Goal: Transaction & Acquisition: Purchase product/service

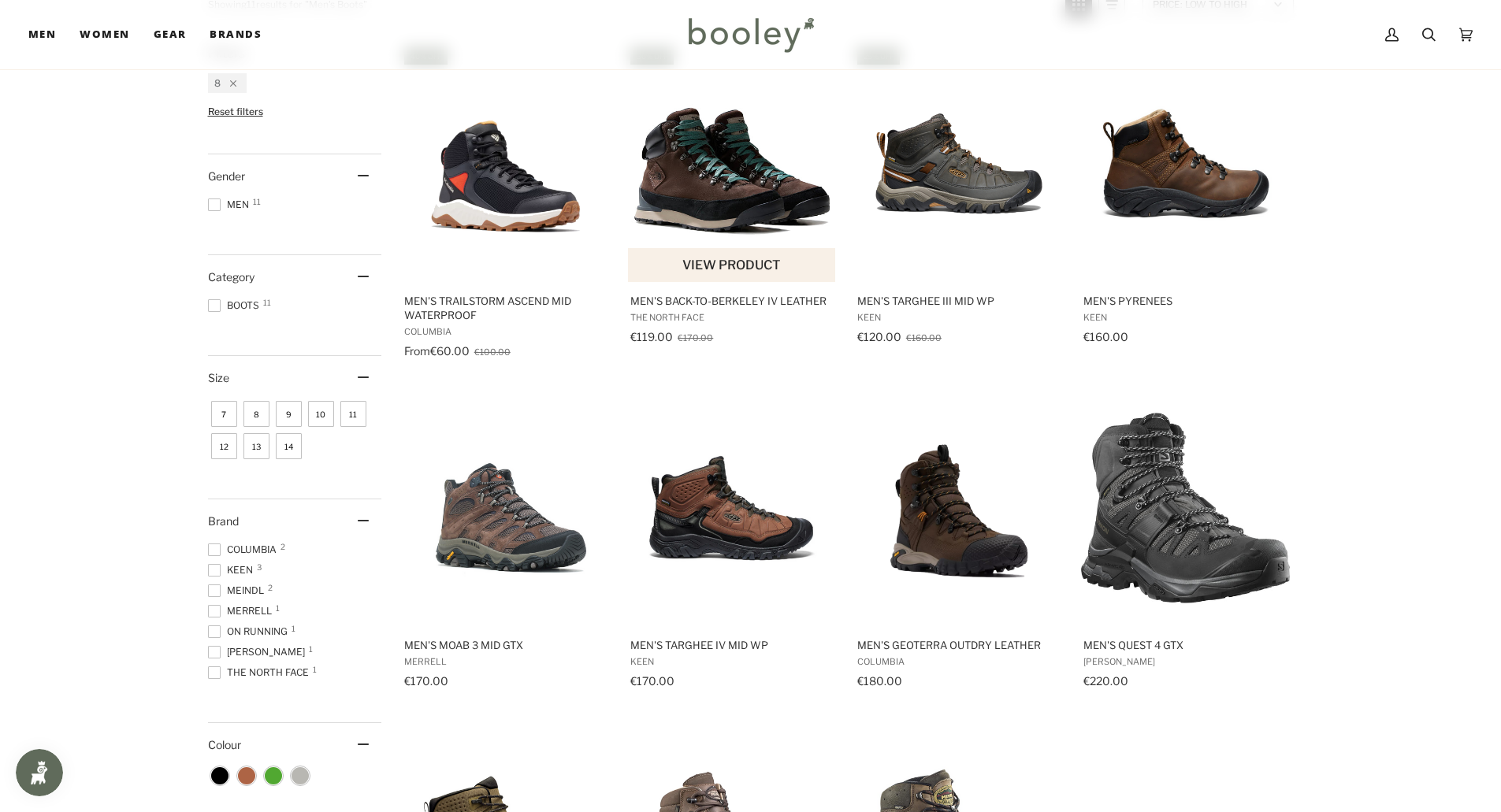
click at [708, 191] on img "Men's Back-to-Berkeley IV Leather" at bounding box center [732, 163] width 209 height 209
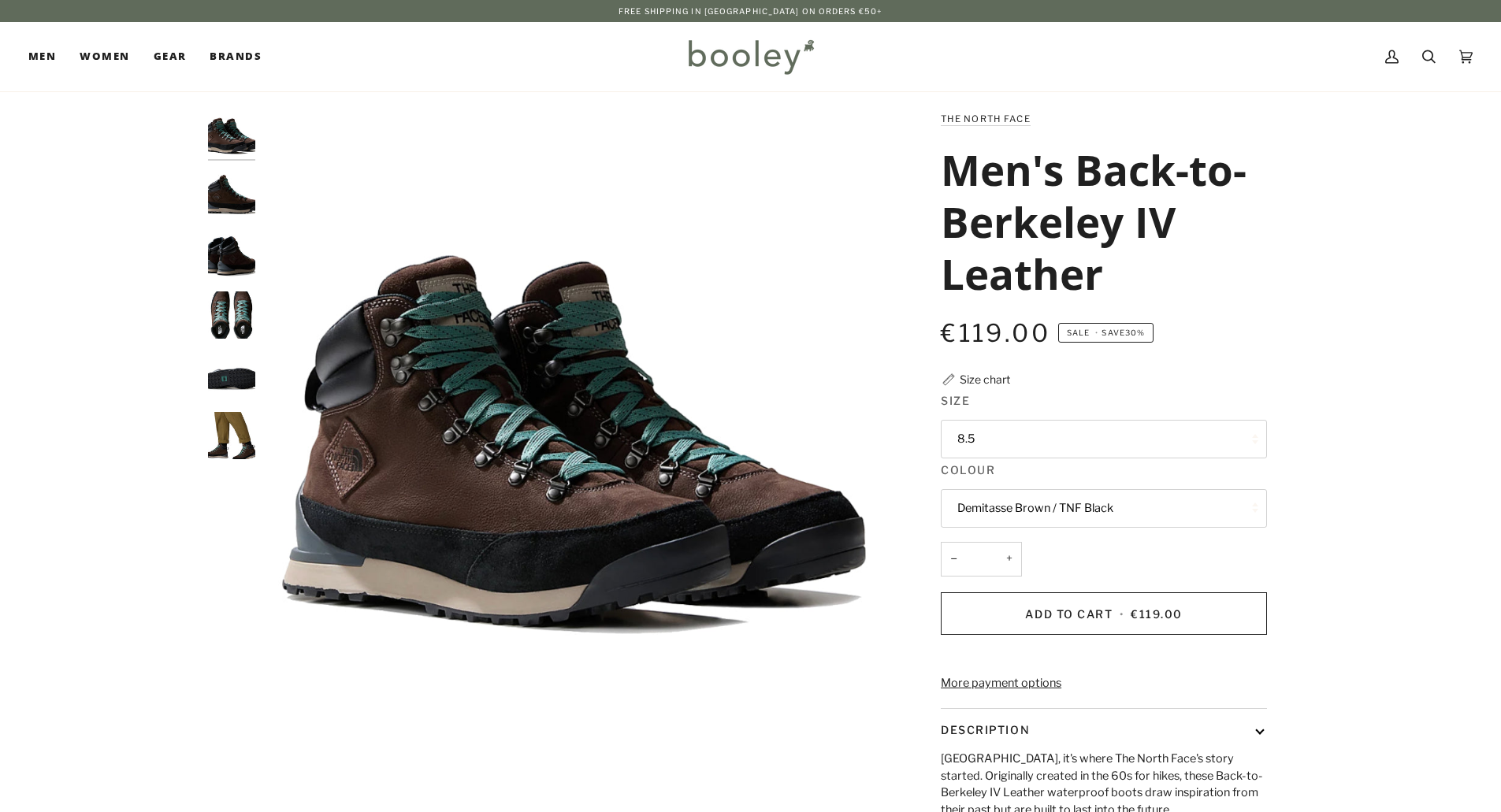
click at [1008, 434] on button "8.5" at bounding box center [1103, 439] width 326 height 39
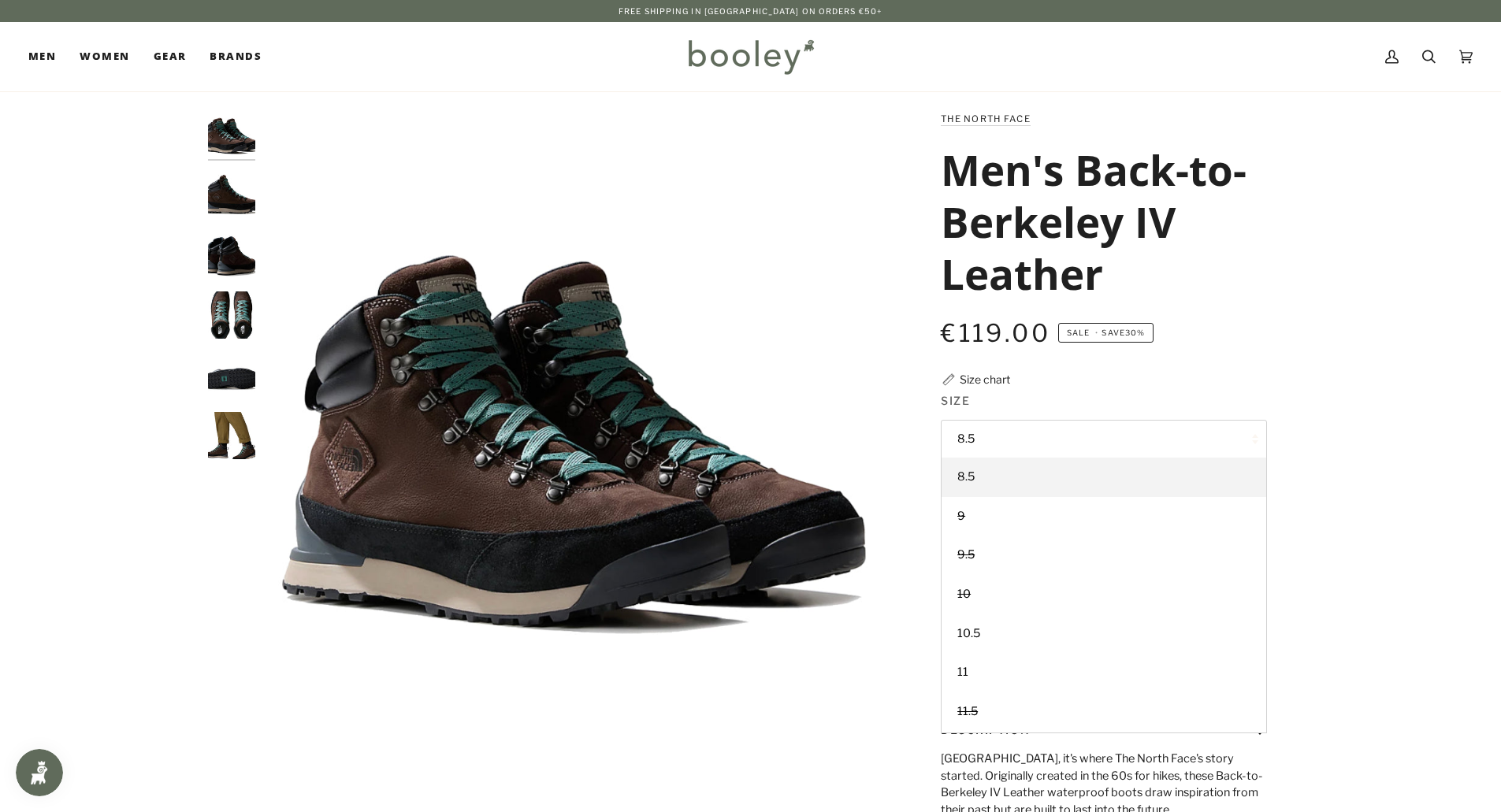
click at [1283, 329] on div "The North Face Men's Back-to-Berkeley IV Leather €119.00 Sale • Save 30% Size c…" at bounding box center [1090, 551] width 408 height 881
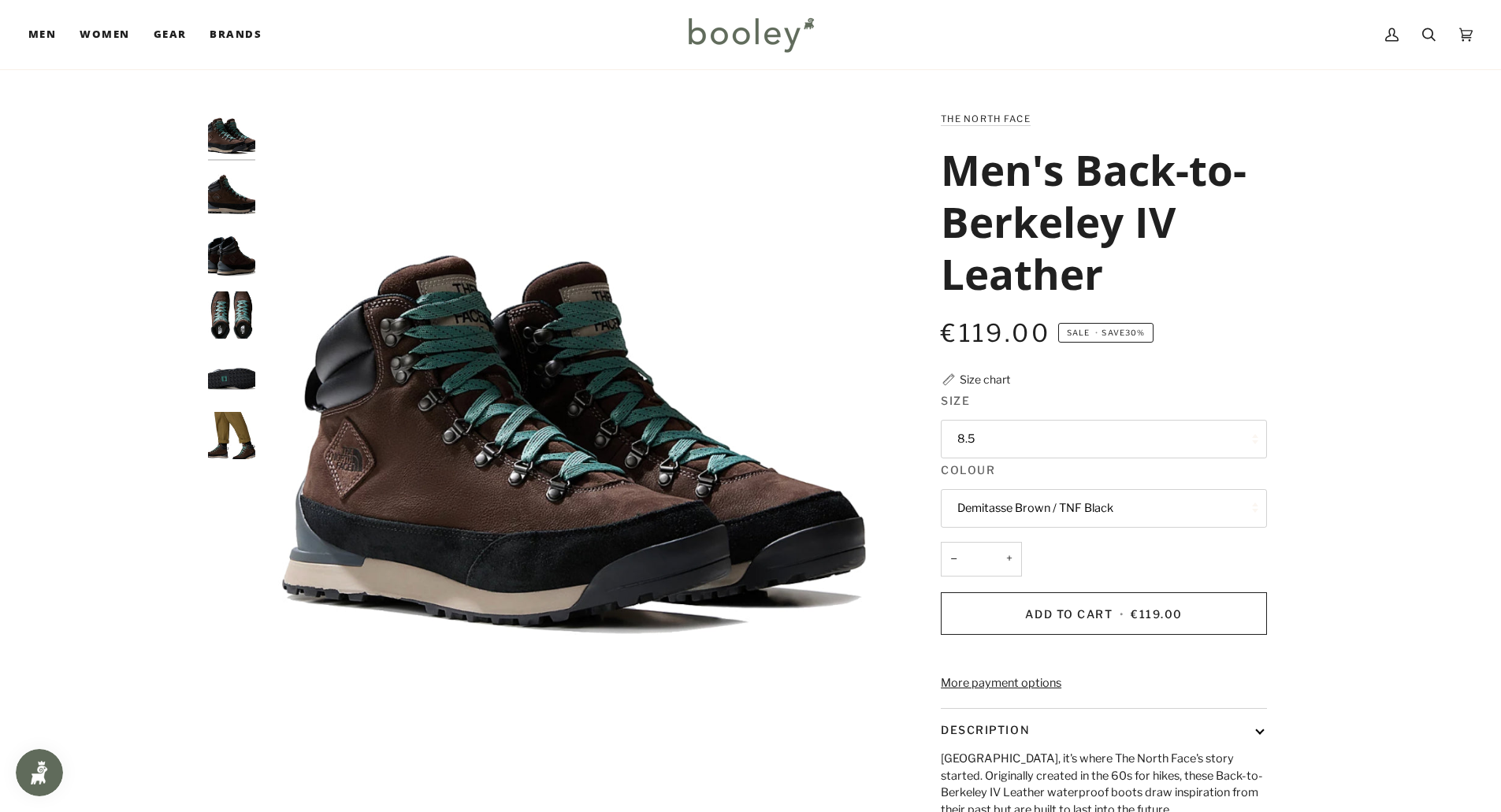
scroll to position [79, 0]
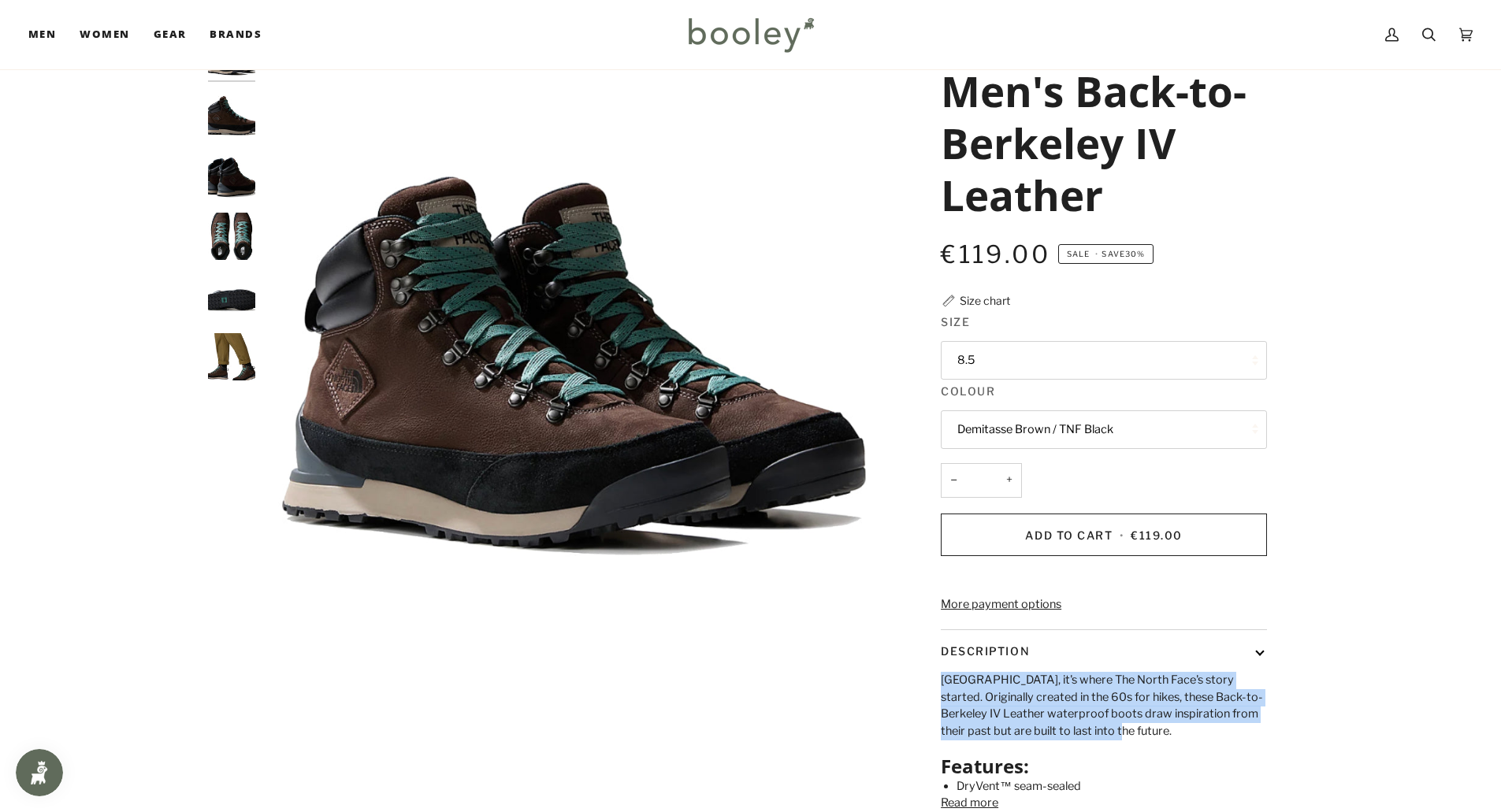
drag, startPoint x: 939, startPoint y: 702, endPoint x: 1095, endPoint y: 754, distance: 164.4
click at [1095, 754] on div "The North Face Men's Back-to-Berkeley IV Leather €119.00 Sale • Save 30% Size c…" at bounding box center [1089, 472] width 354 height 881
click at [1017, 737] on p "Berkeley, it's where The North Face's story started. Originally created in the …" at bounding box center [1103, 706] width 326 height 68
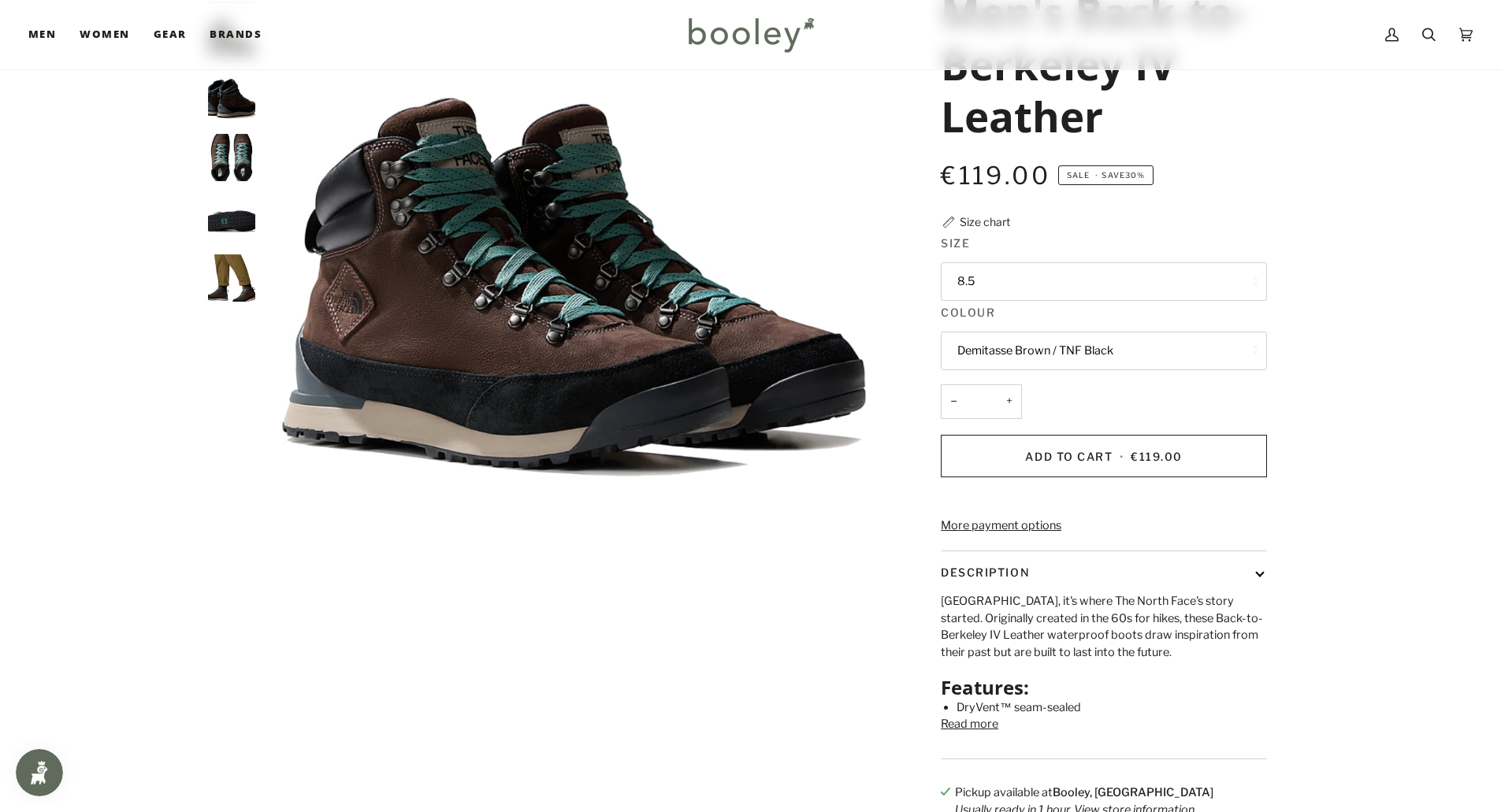
scroll to position [236, 0]
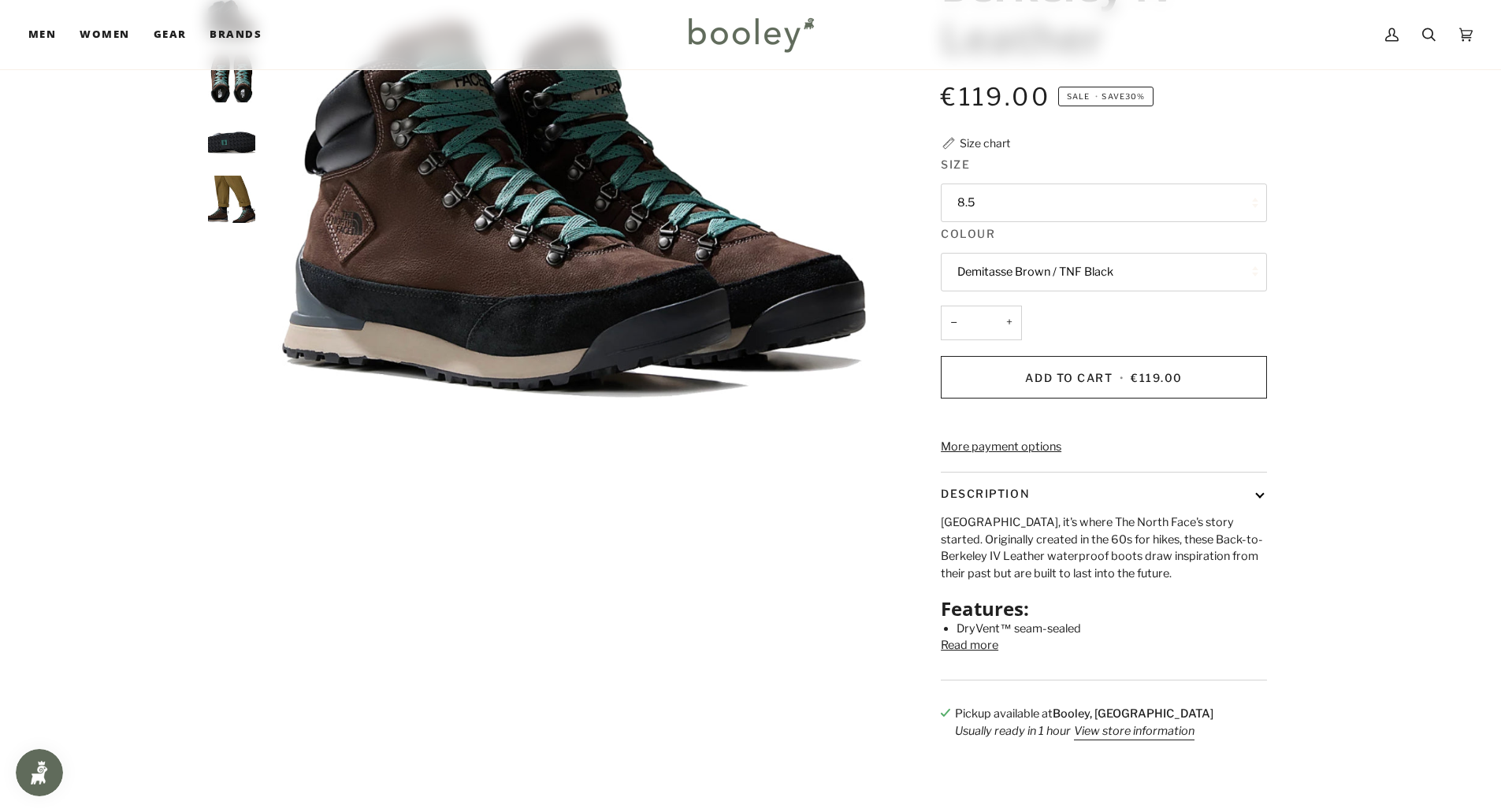
click at [983, 654] on button "Read more" at bounding box center [969, 646] width 58 height 17
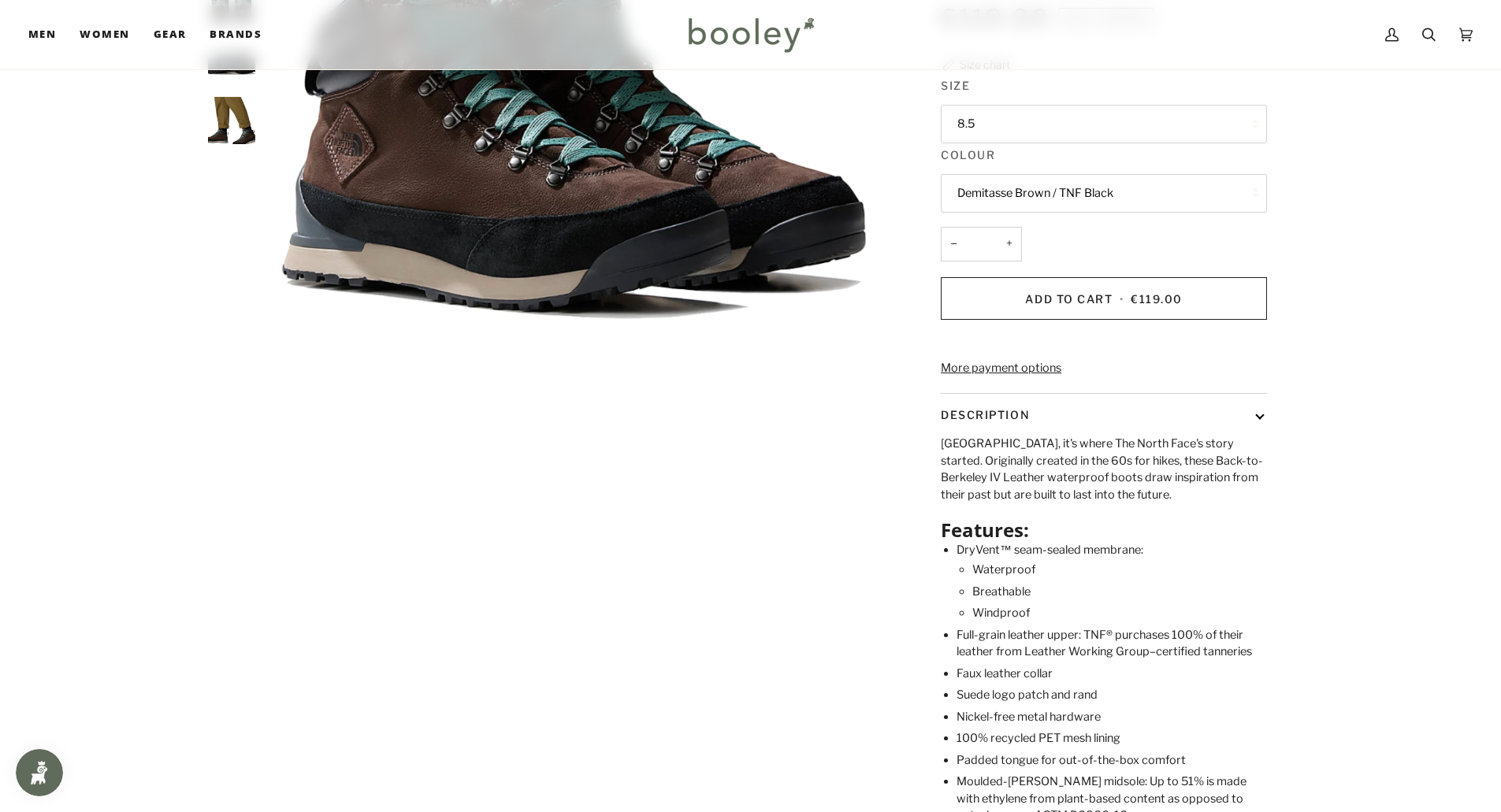
scroll to position [158, 0]
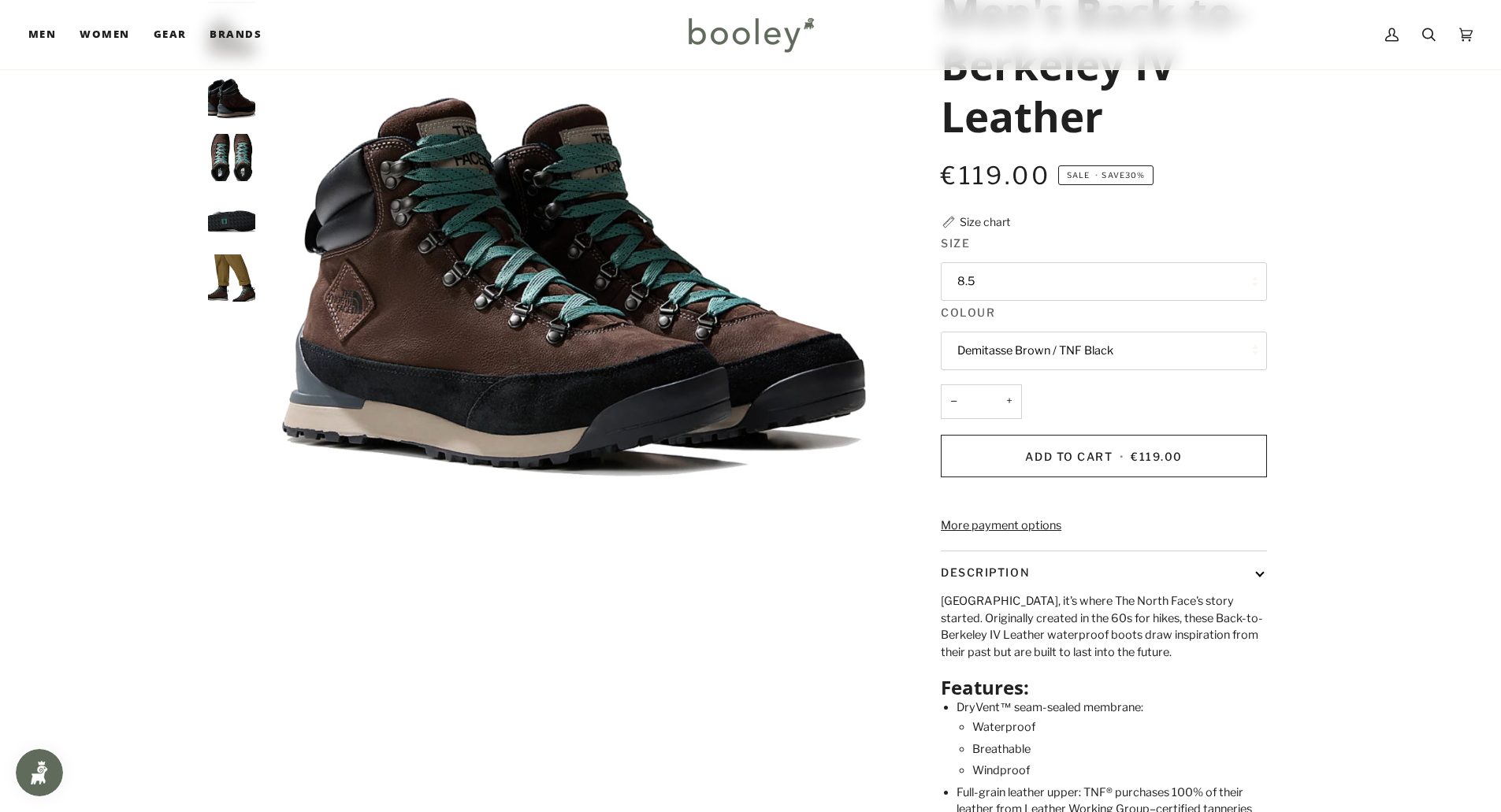
click at [229, 282] on img "The North Face Men's Back-to-Berkeley IV Leather Demitasse Brown / TNF Black - …" at bounding box center [232, 278] width 48 height 47
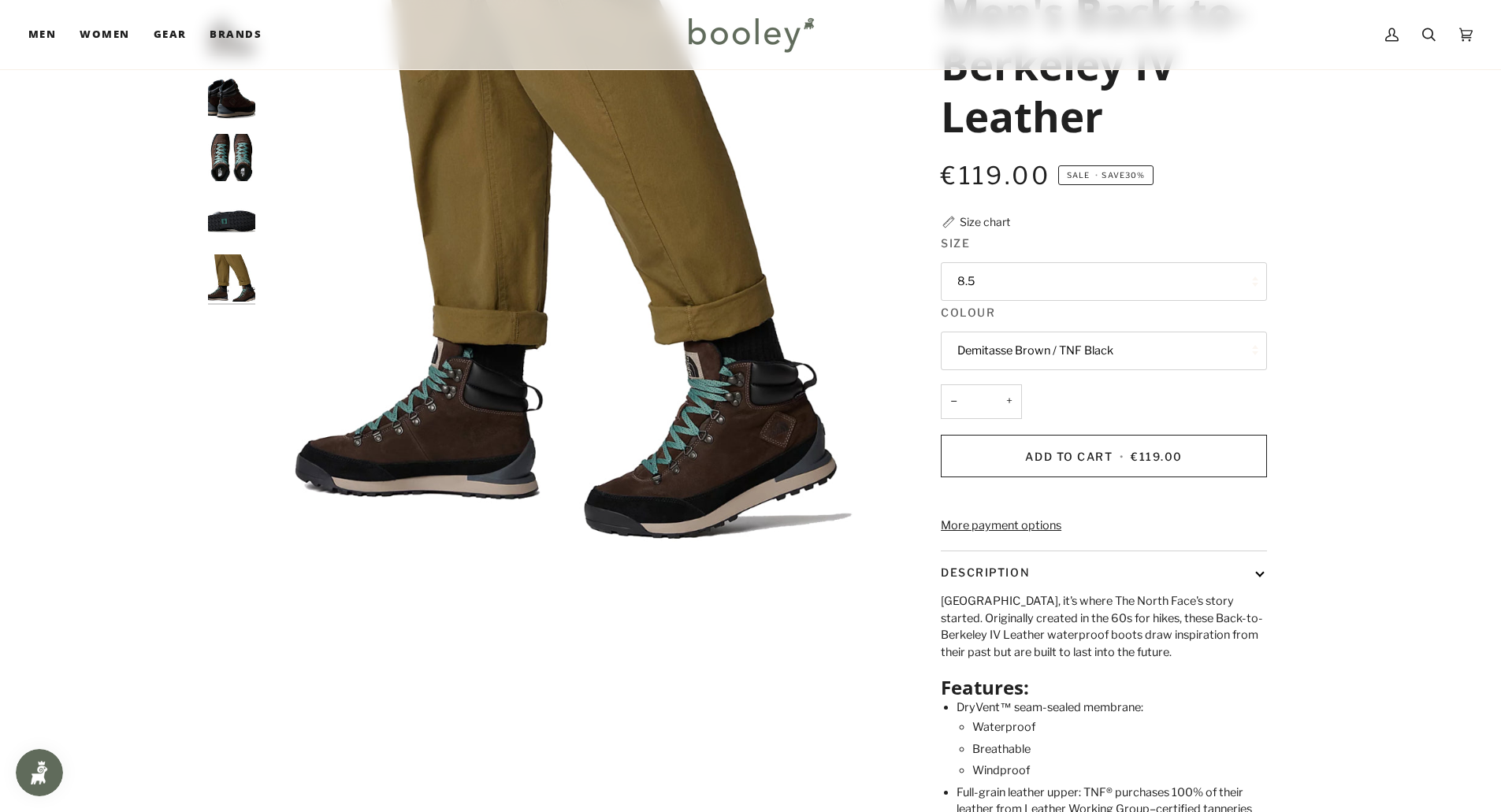
click at [230, 222] on img "The North Face Men's Back-to-Berkeley IV Leather Demitasse Brown / TNF Black - …" at bounding box center [232, 218] width 48 height 47
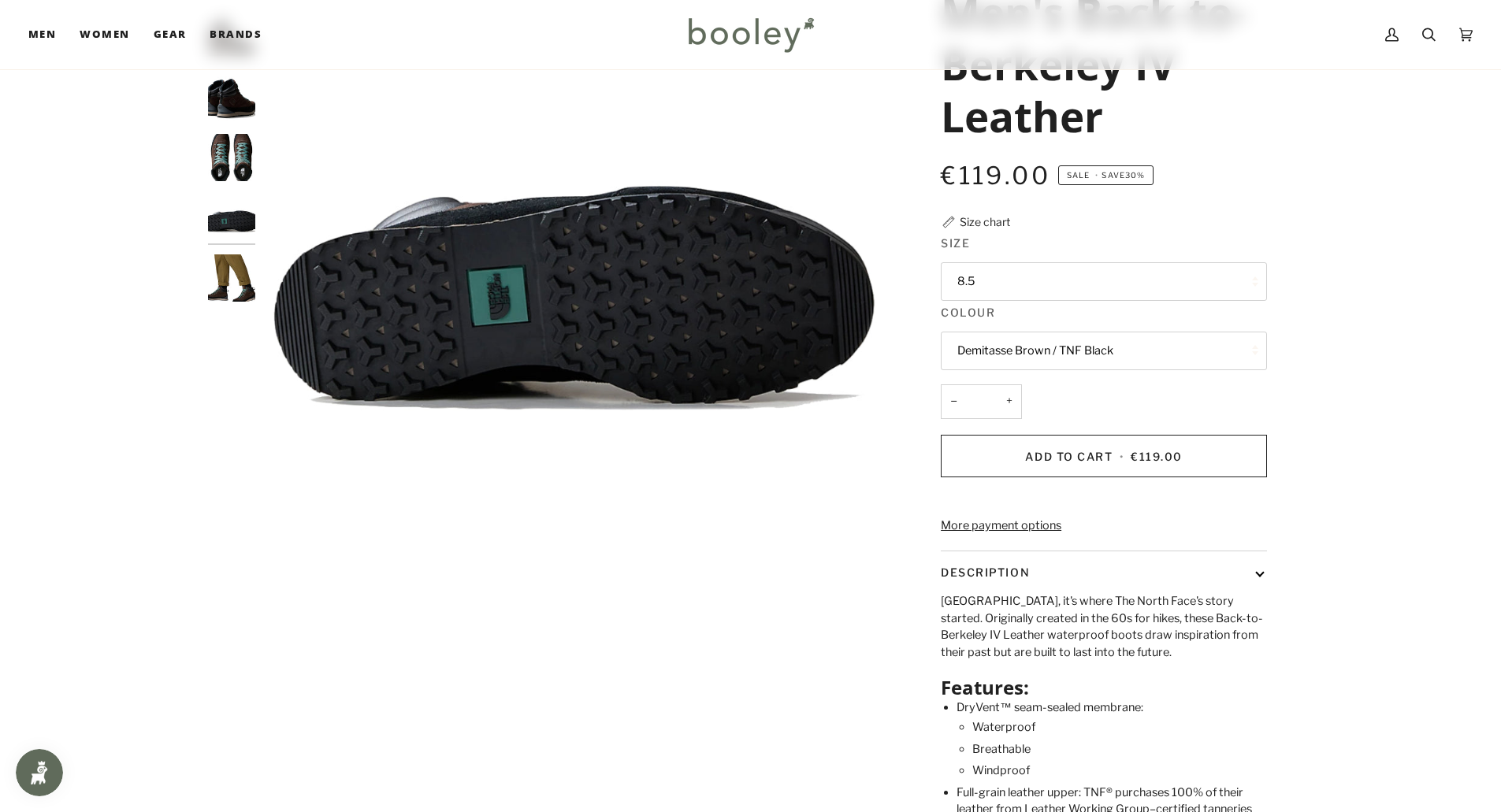
click at [234, 190] on div at bounding box center [236, 134] width 55 height 363
click at [236, 155] on img "The North Face Men's Back-to-Berkeley IV Leather Demitasse Brown / TNF Black - …" at bounding box center [232, 158] width 48 height 47
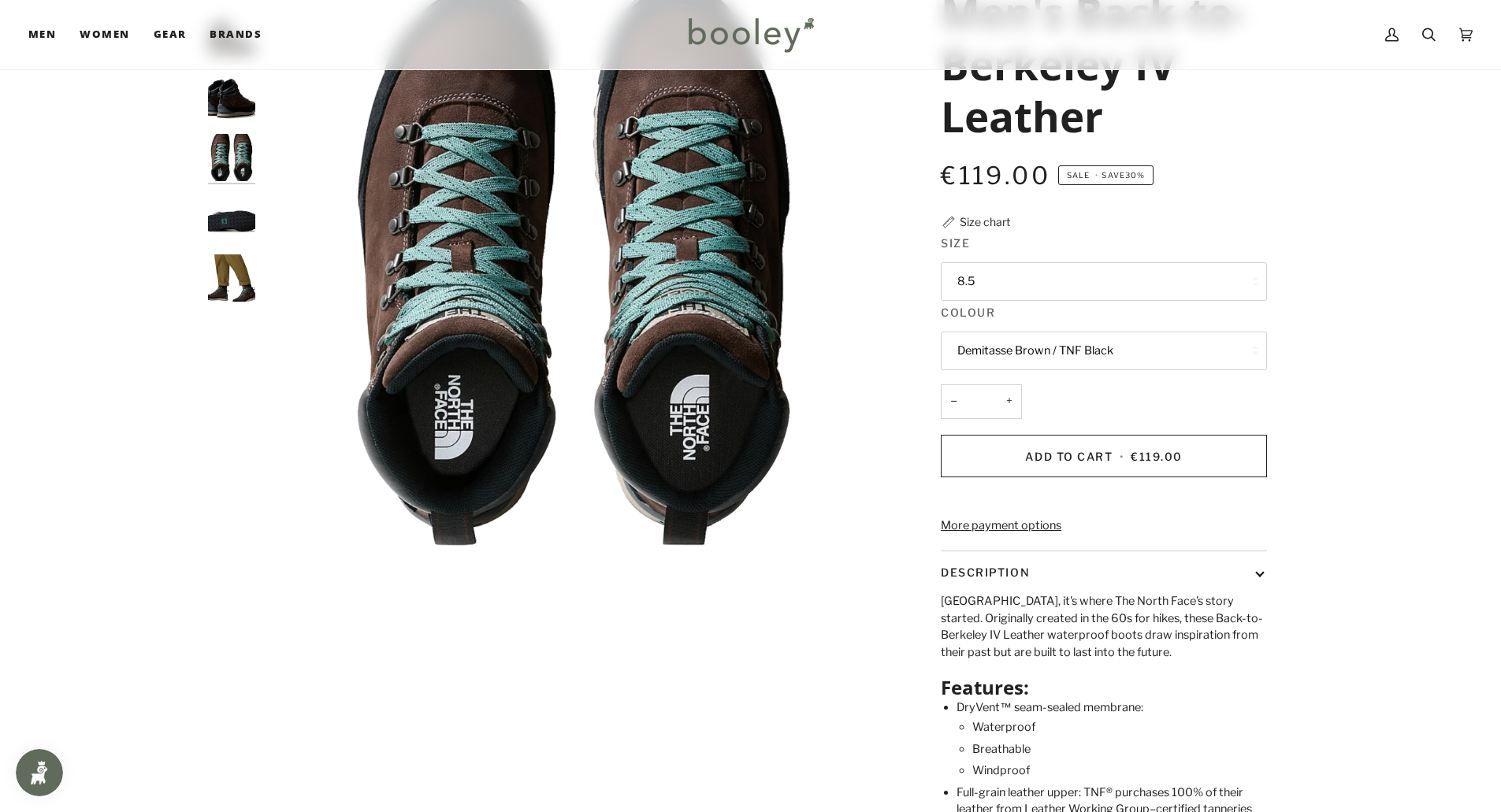
click at [235, 101] on img "The North Face Men's Back-to-Berkeley IV Leather Demitasse Brown / TNF Black - …" at bounding box center [232, 97] width 48 height 47
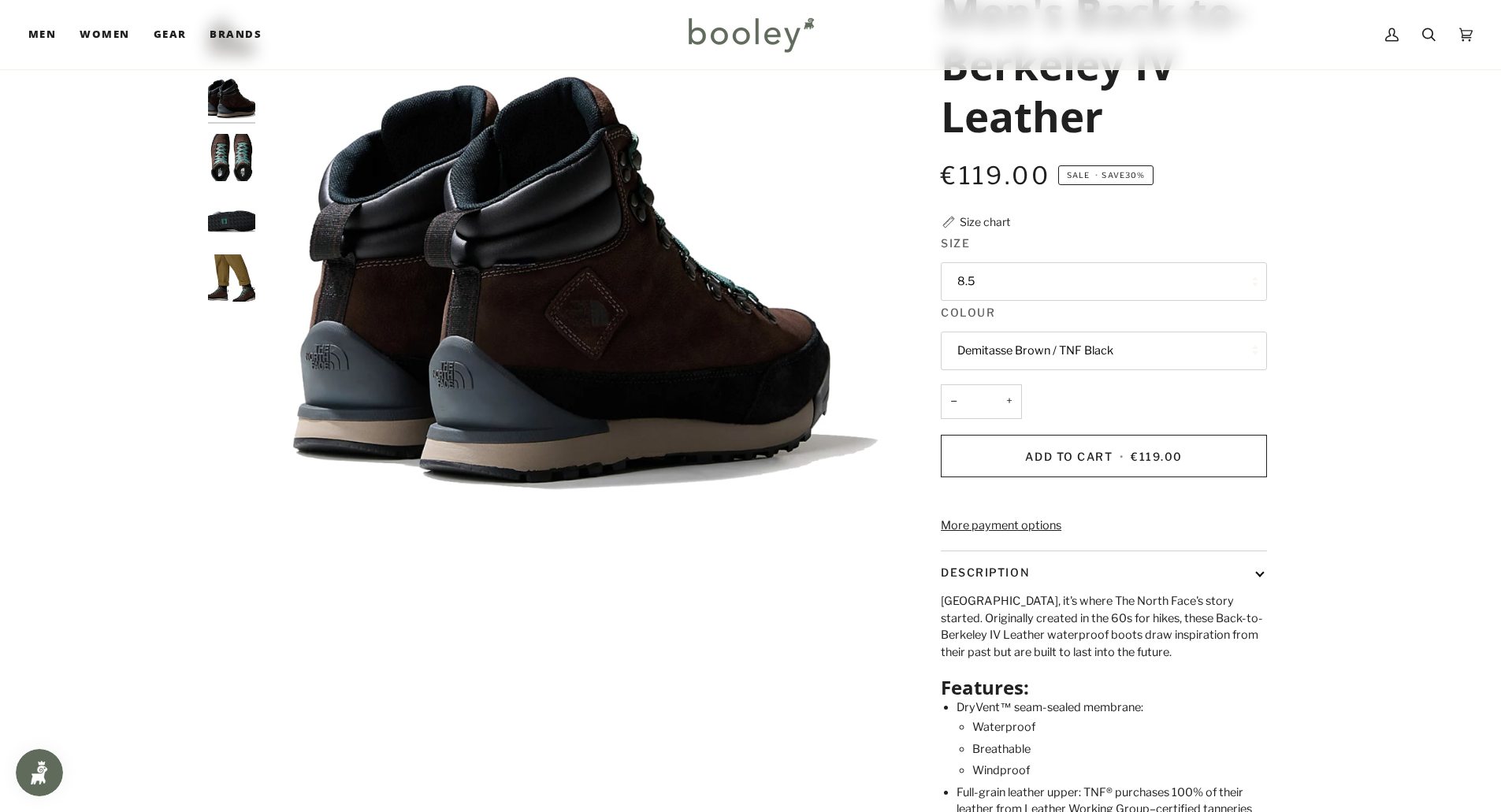
click at [231, 142] on img "The North Face Men's Back-to-Berkeley IV Leather Demitasse Brown / TNF Black - …" at bounding box center [232, 158] width 48 height 47
